Goal: Task Accomplishment & Management: Manage account settings

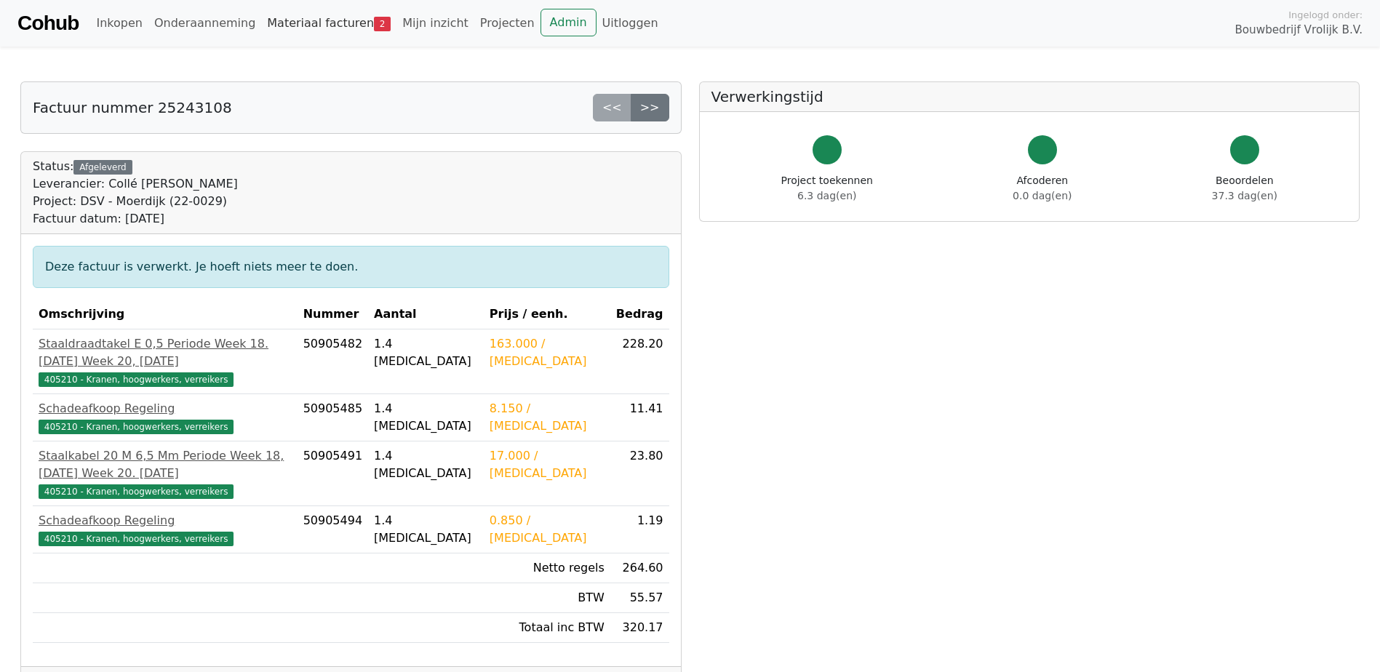
click at [328, 20] on link "Materiaal facturen 2" at bounding box center [328, 23] width 135 height 29
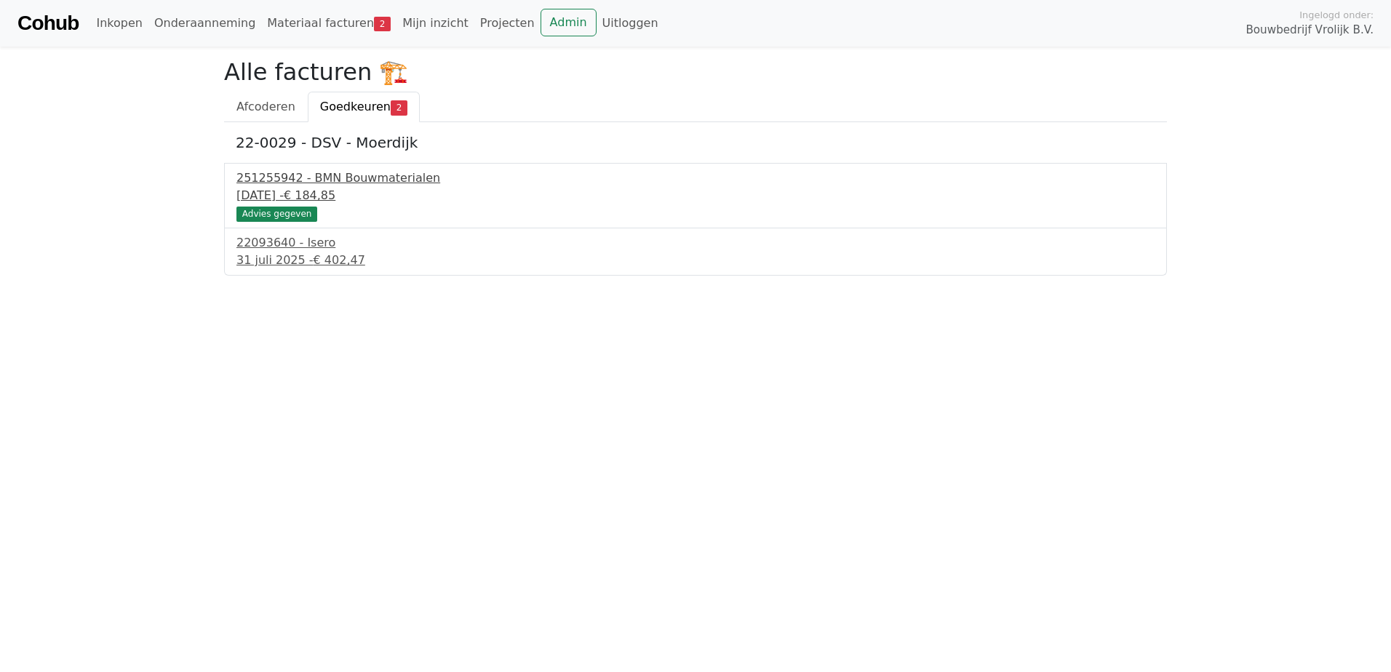
click at [330, 194] on span "€ 184,85" at bounding box center [310, 195] width 52 height 14
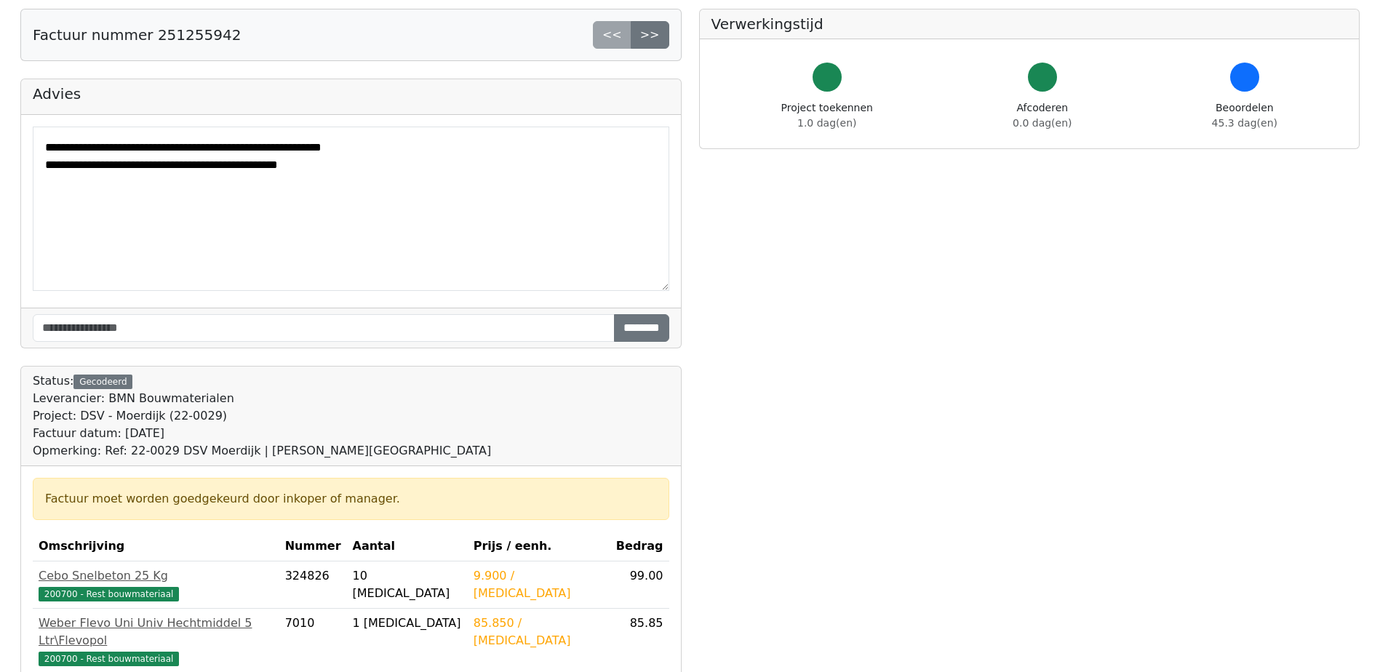
scroll to position [364, 0]
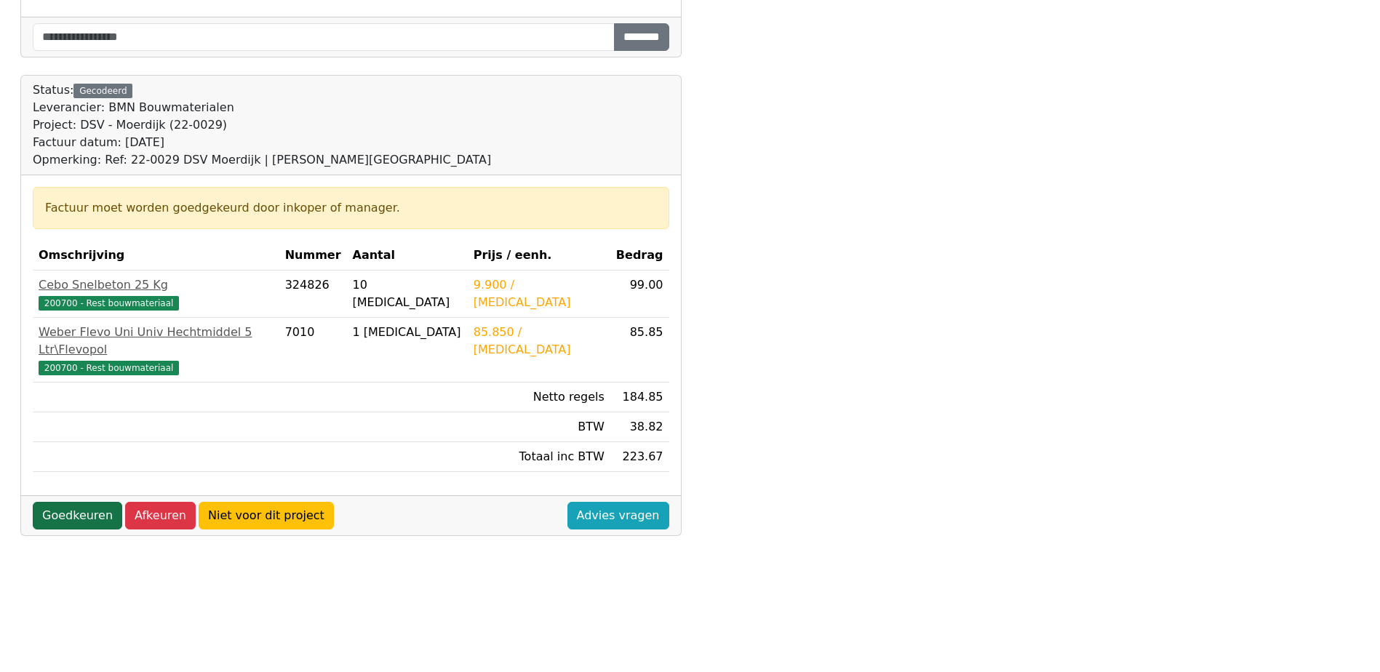
click at [63, 502] on link "Goedkeuren" at bounding box center [77, 516] width 89 height 28
